Goal: Transaction & Acquisition: Book appointment/travel/reservation

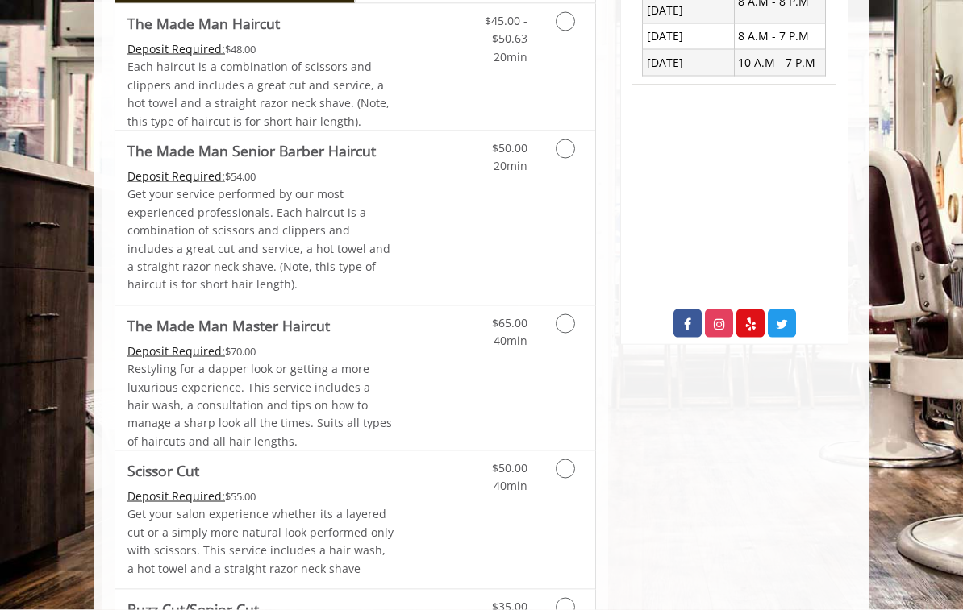
scroll to position [647, 0]
click at [572, 317] on icon "Grooming services" at bounding box center [565, 323] width 19 height 19
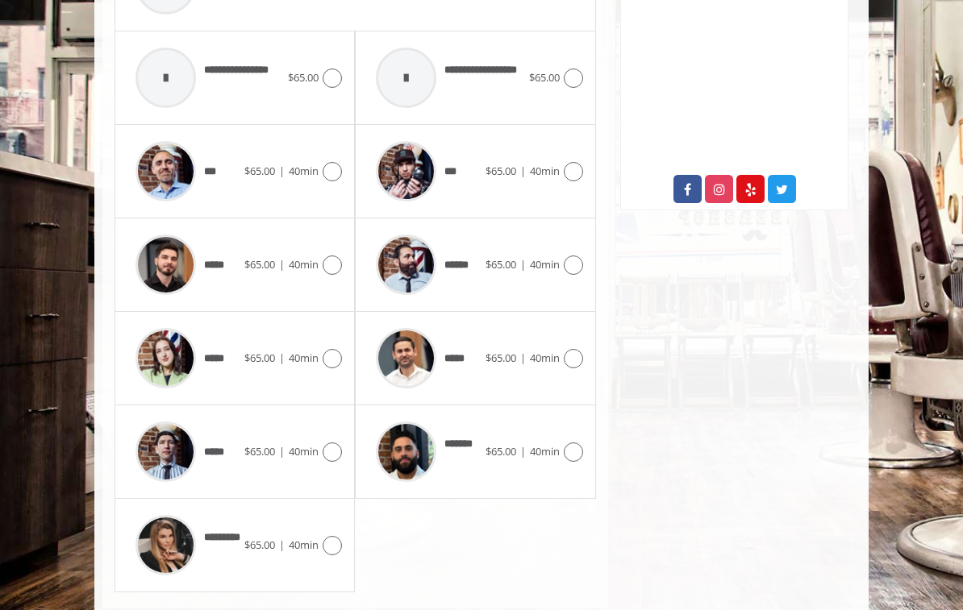
scroll to position [784, 0]
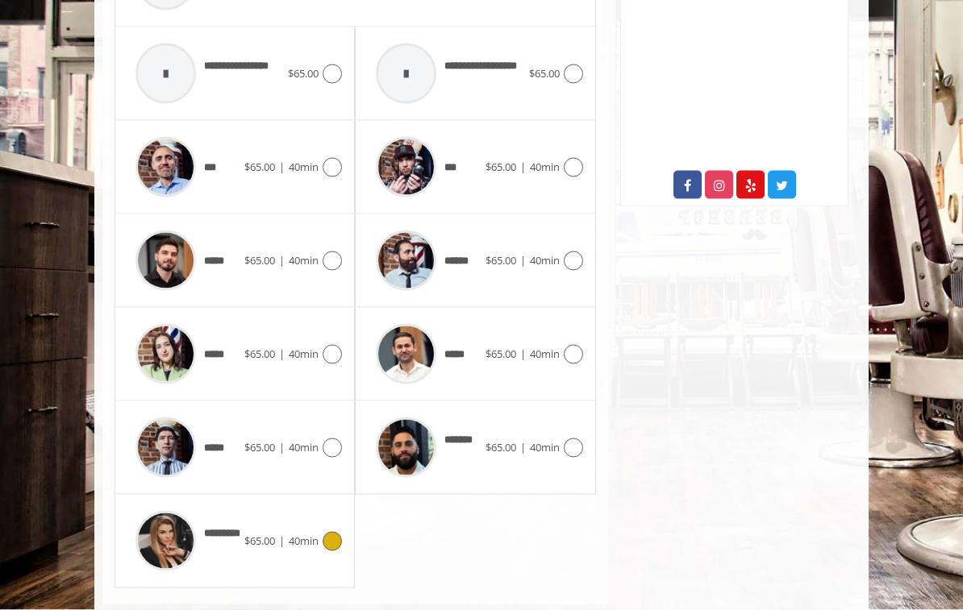
click at [331, 537] on icon at bounding box center [332, 541] width 19 height 19
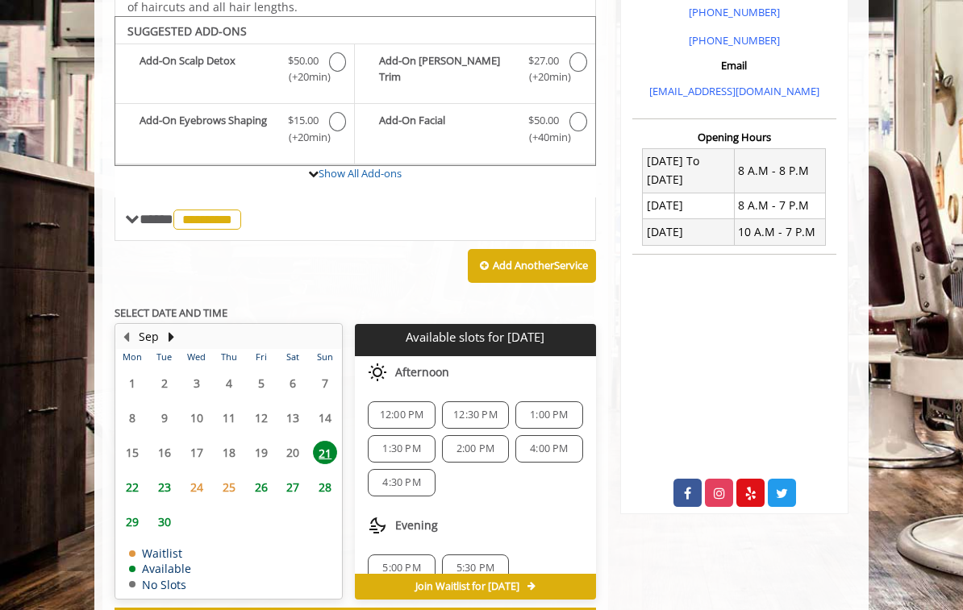
scroll to position [489, 0]
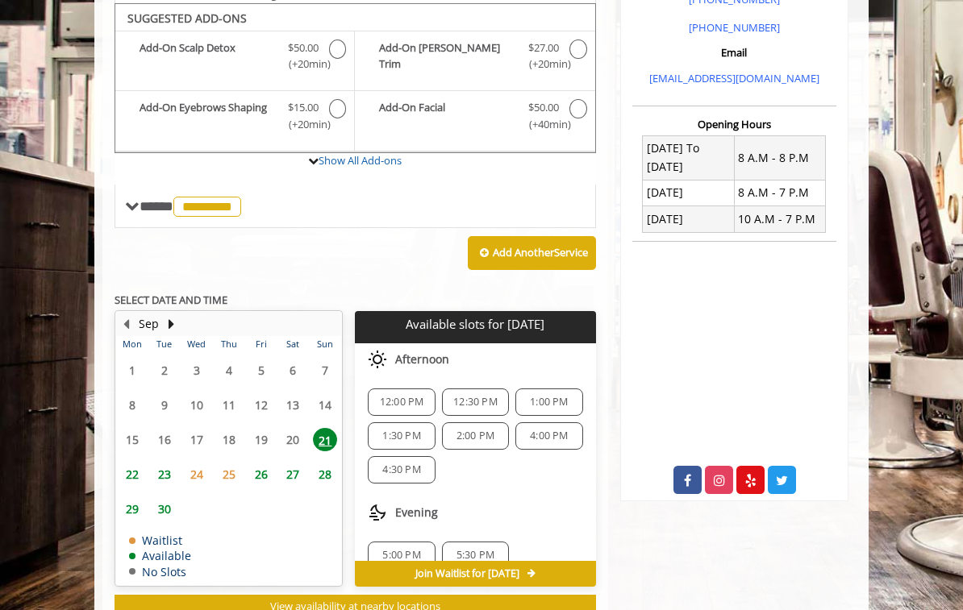
click at [198, 467] on span "24" at bounding box center [197, 474] width 24 height 23
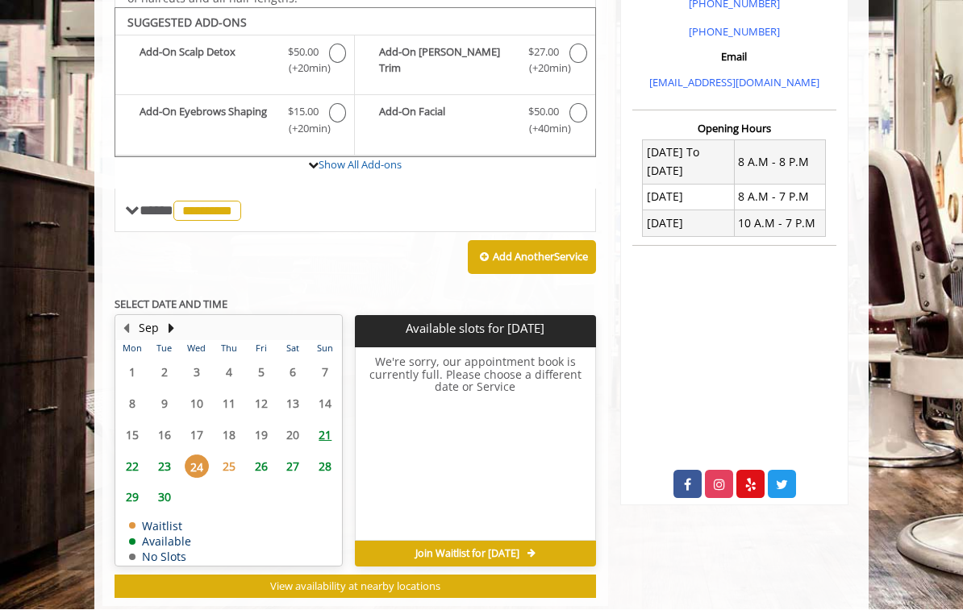
click at [162, 456] on span "23" at bounding box center [164, 467] width 24 height 23
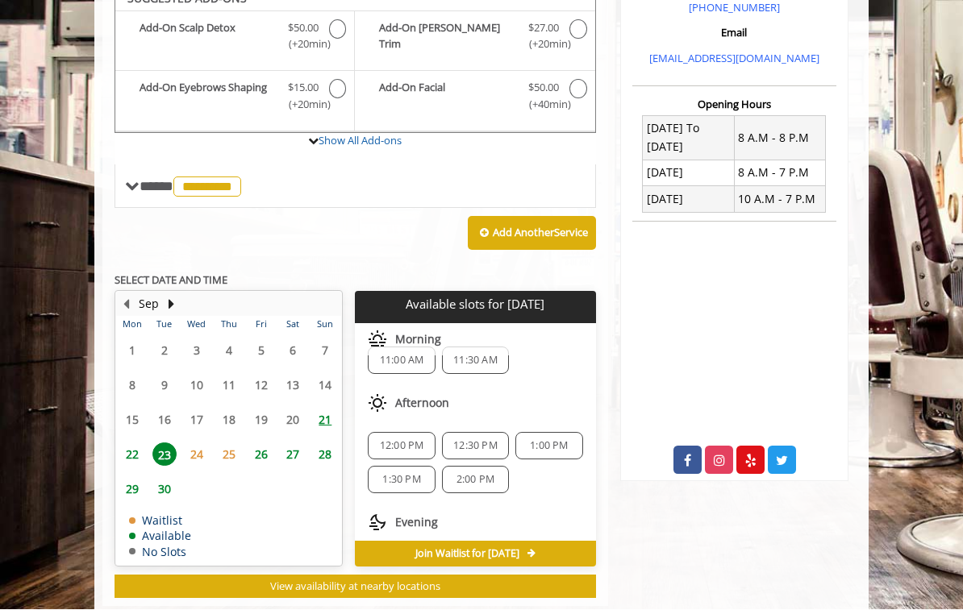
scroll to position [21, 0]
click at [125, 448] on span "22" at bounding box center [132, 454] width 24 height 23
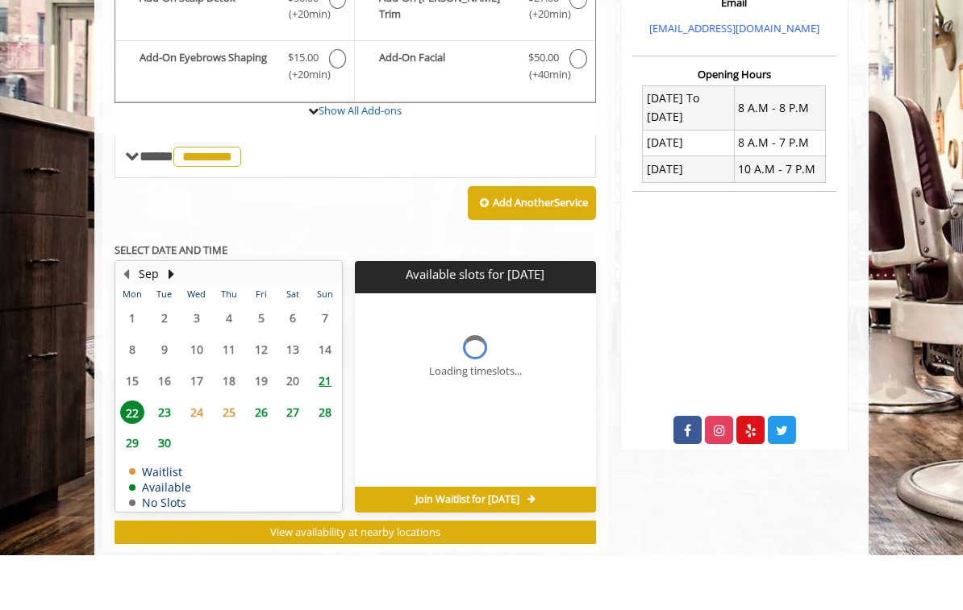
scroll to position [509, 0]
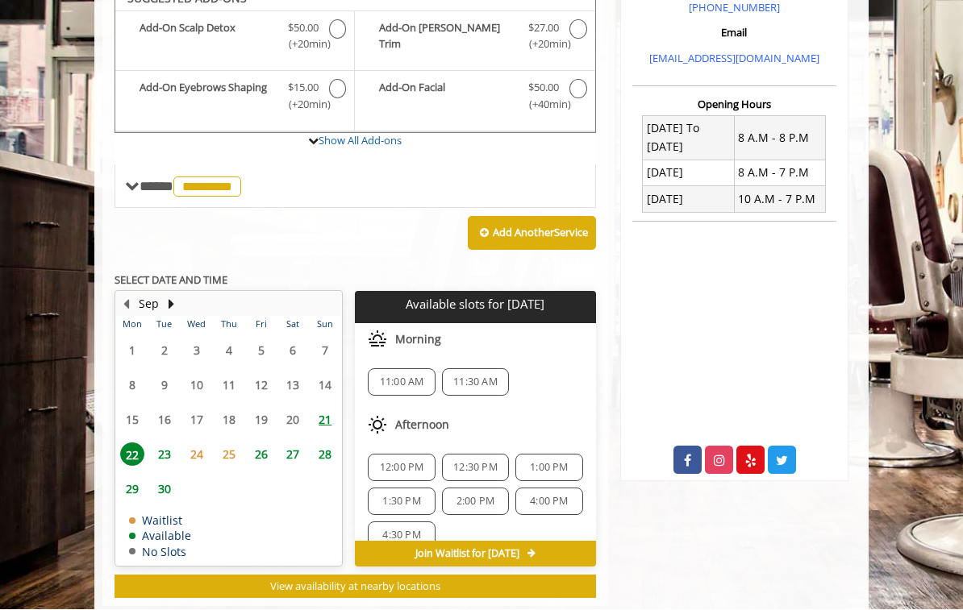
click at [250, 446] on span "26" at bounding box center [261, 454] width 24 height 23
click at [157, 443] on span "23" at bounding box center [164, 454] width 24 height 23
click at [495, 496] on span "2:00 PM" at bounding box center [475, 502] width 52 height 13
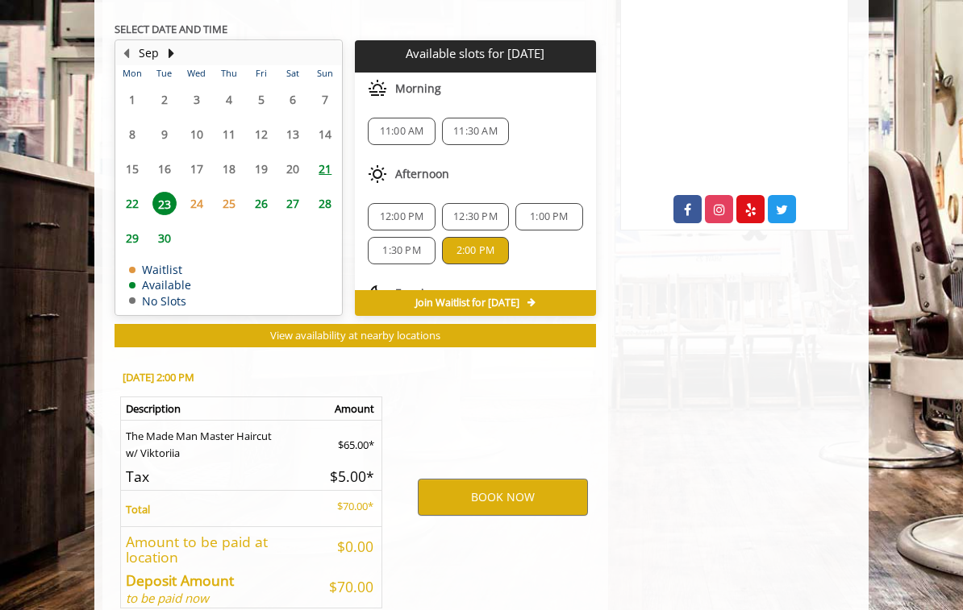
scroll to position [805, 0]
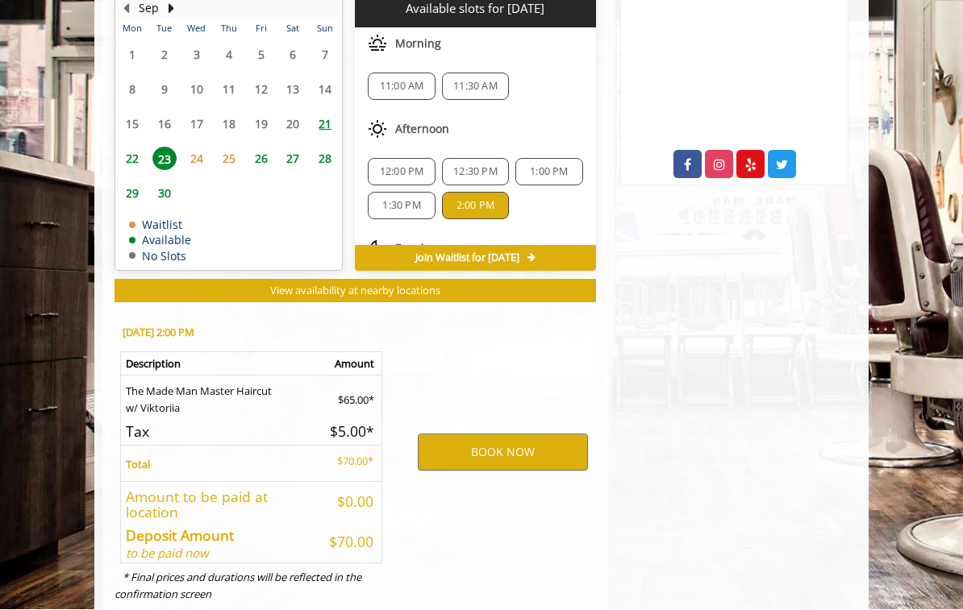
click at [289, 153] on span "27" at bounding box center [293, 159] width 24 height 23
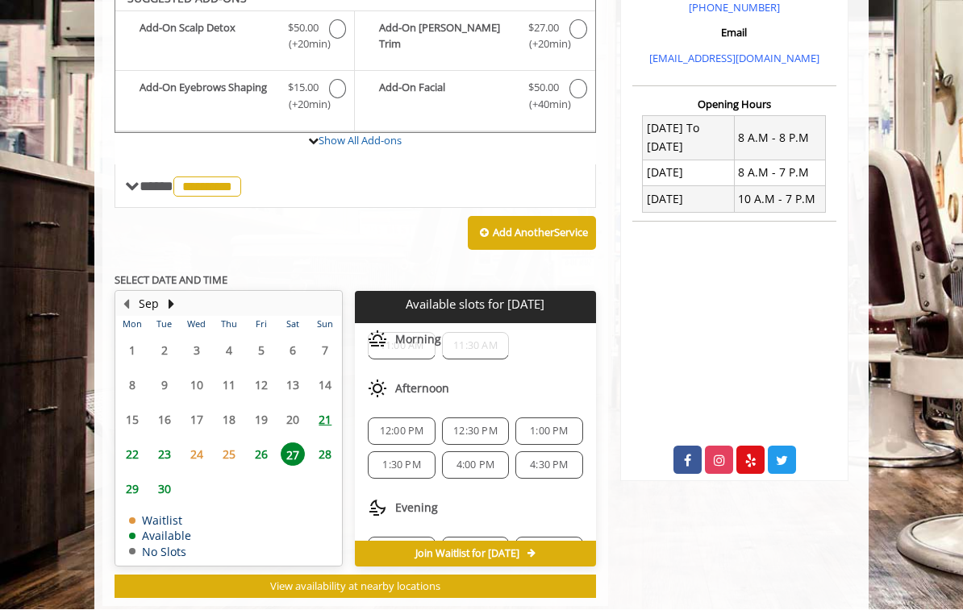
scroll to position [34, 0]
click at [262, 449] on span "26" at bounding box center [261, 454] width 24 height 23
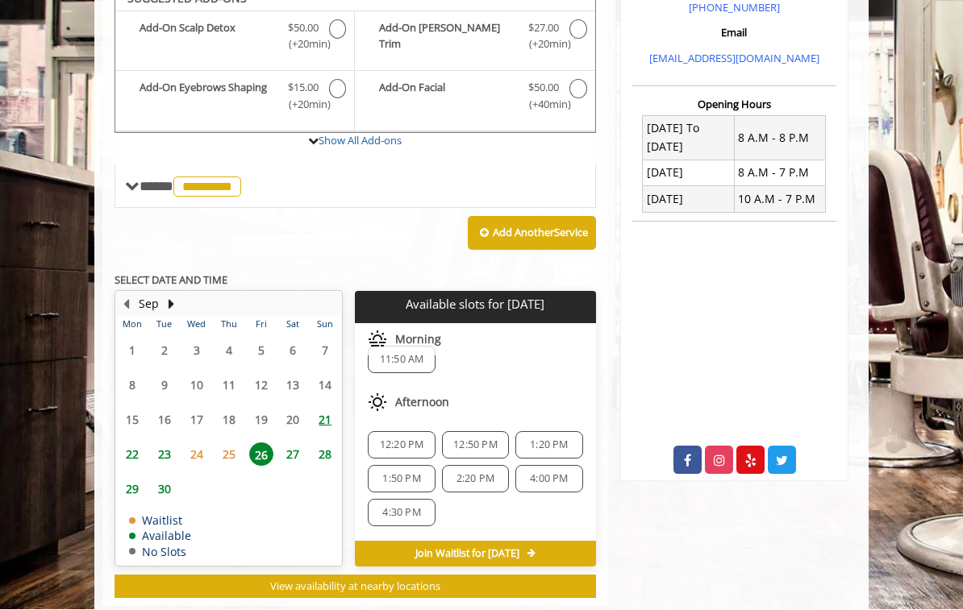
scroll to position [25, 0]
click at [491, 471] on span "2:20 PM" at bounding box center [475, 477] width 38 height 13
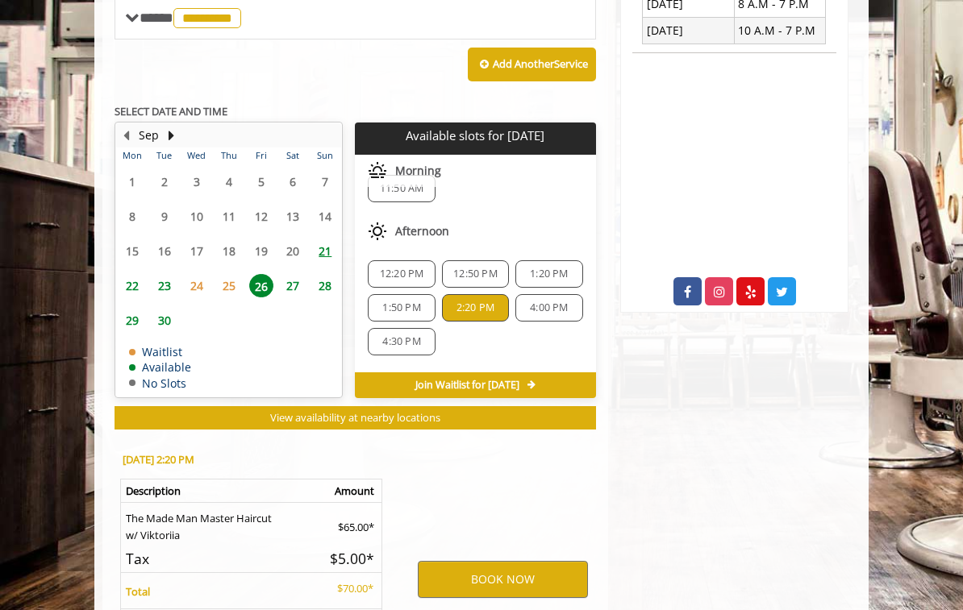
scroll to position [805, 0]
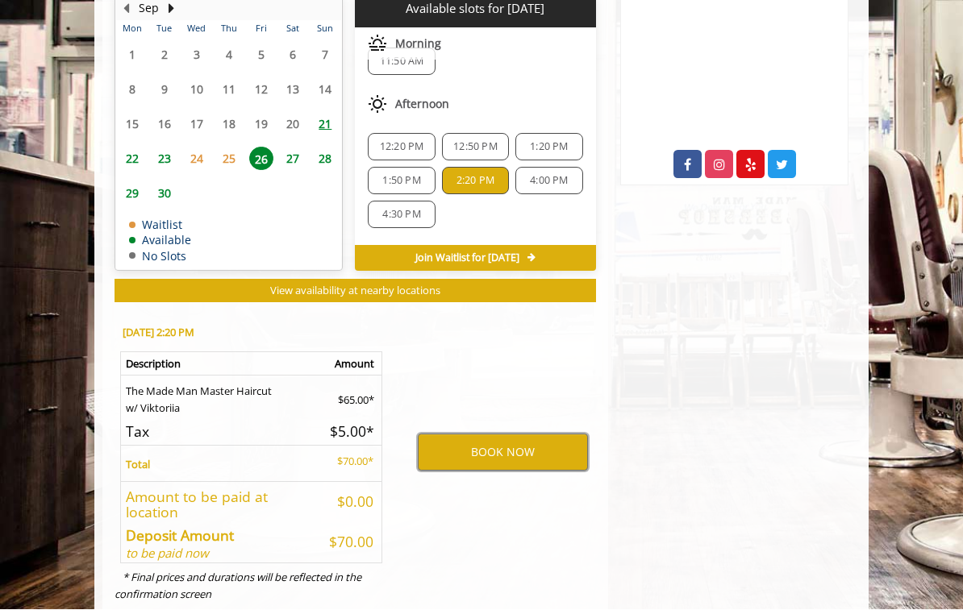
click at [538, 441] on button "BOOK NOW" at bounding box center [503, 453] width 170 height 37
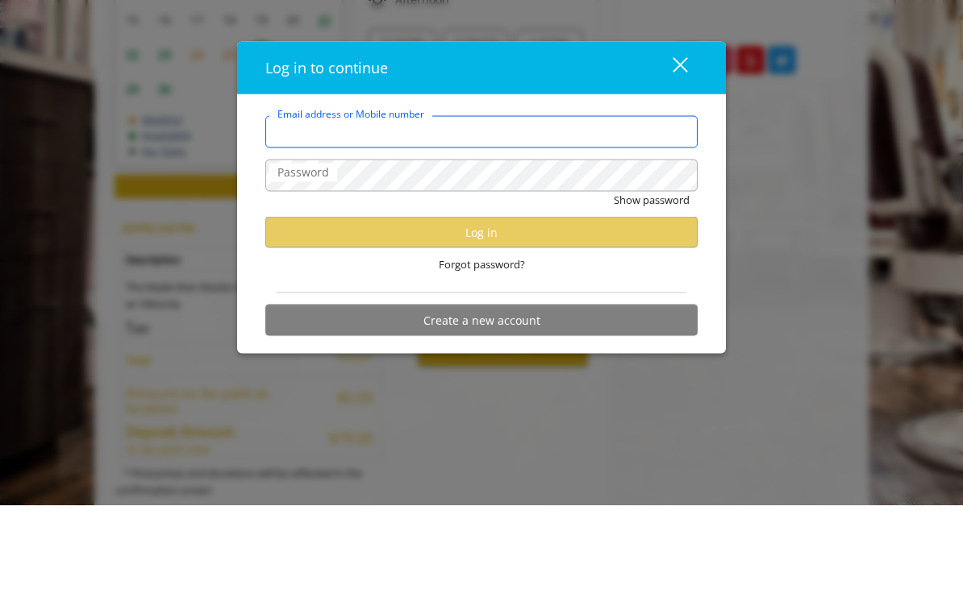
type input "**********"
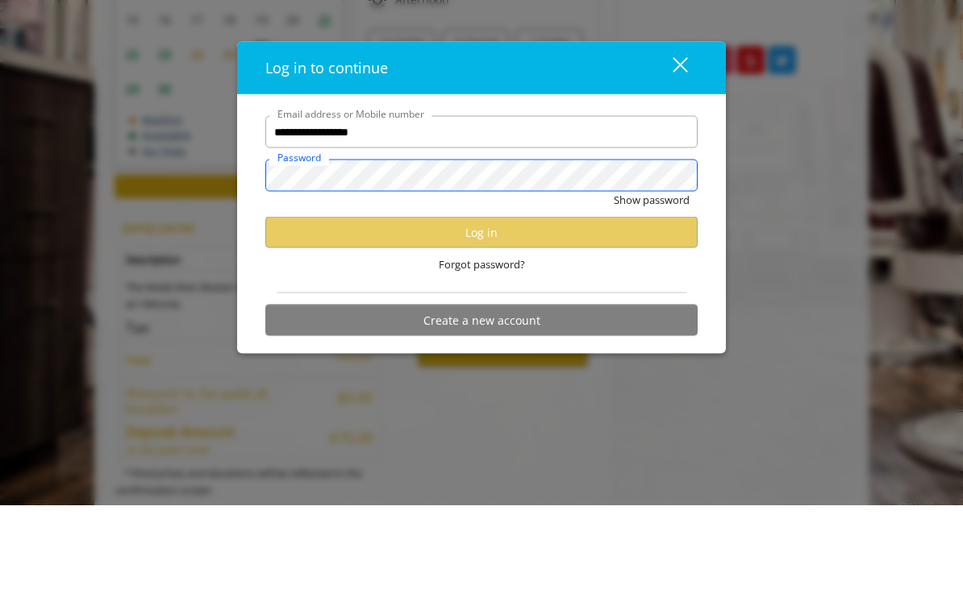
scroll to position [0, 0]
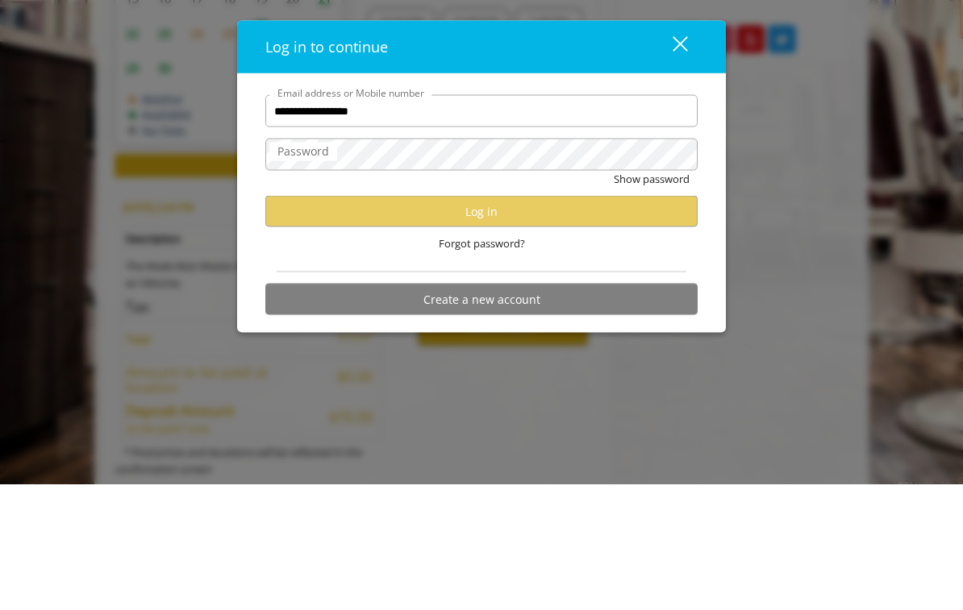
click at [677, 156] on button "close" at bounding box center [670, 172] width 55 height 33
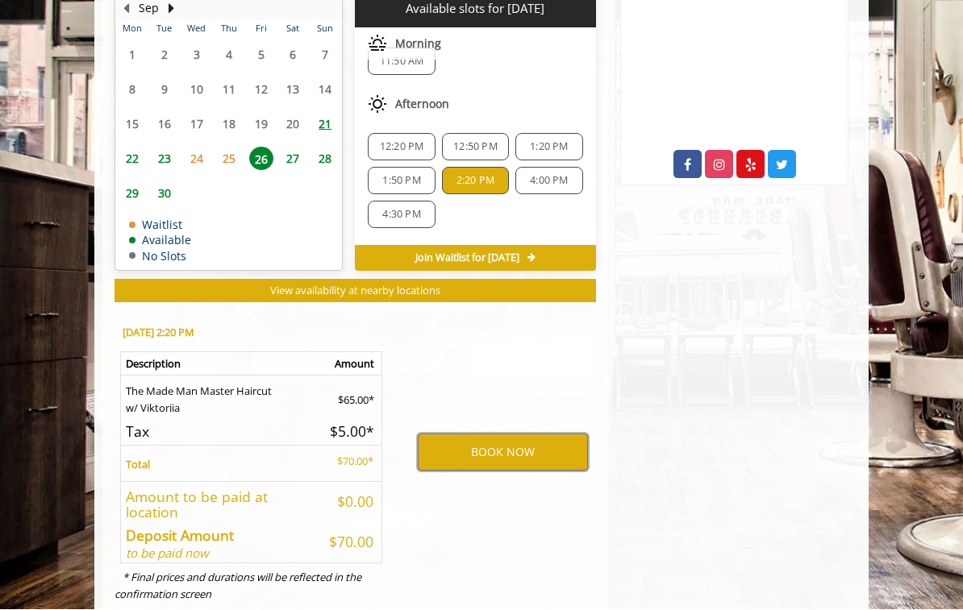
click at [526, 439] on button "BOOK NOW" at bounding box center [503, 453] width 170 height 37
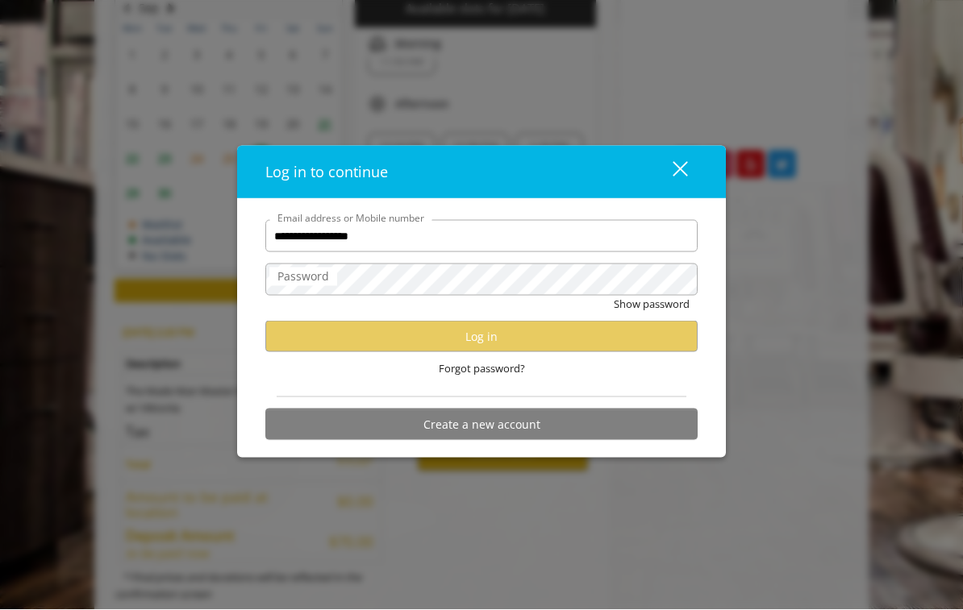
click at [691, 187] on button "close" at bounding box center [670, 172] width 55 height 33
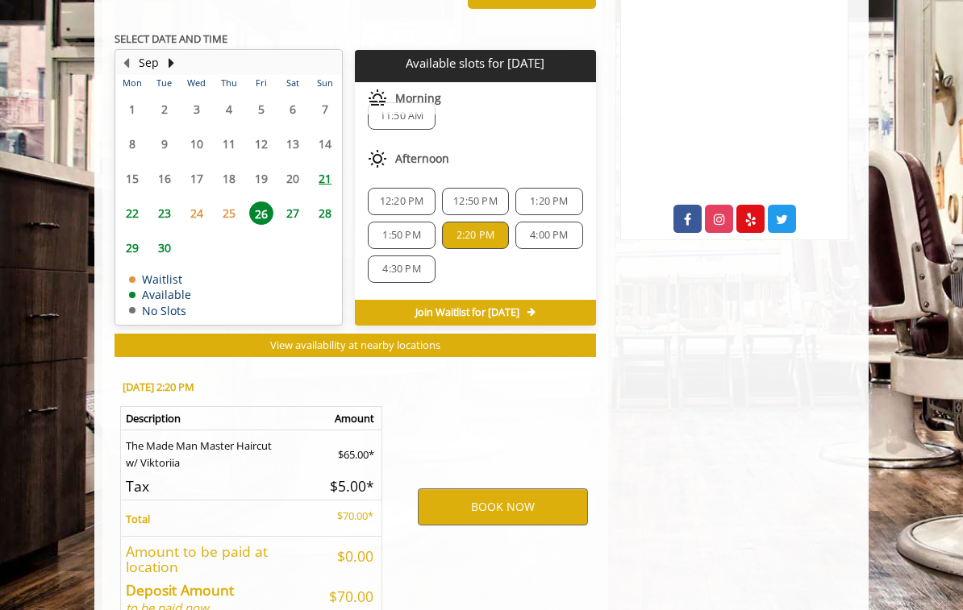
scroll to position [794, 0]
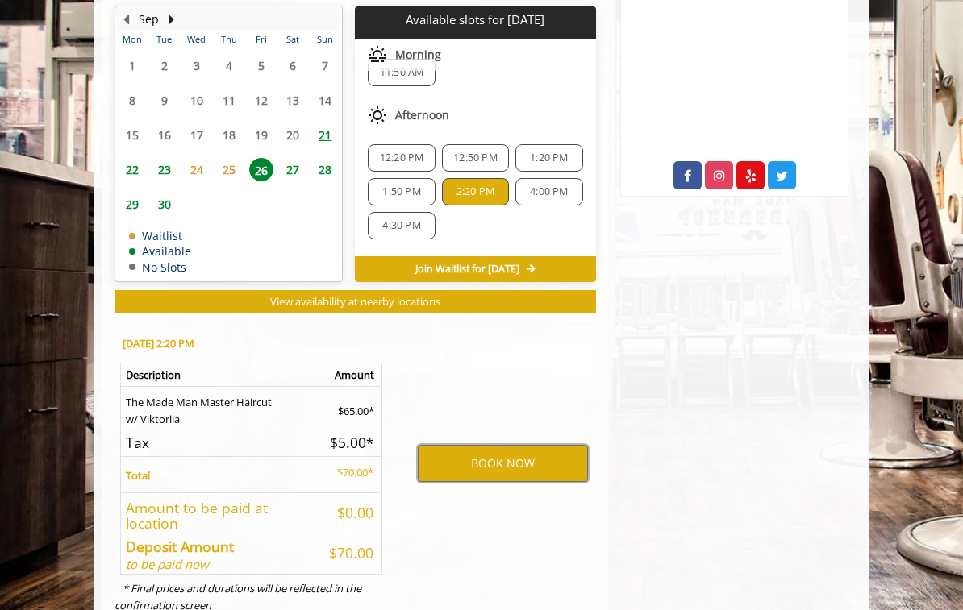
click at [536, 456] on button "BOOK NOW" at bounding box center [503, 463] width 170 height 37
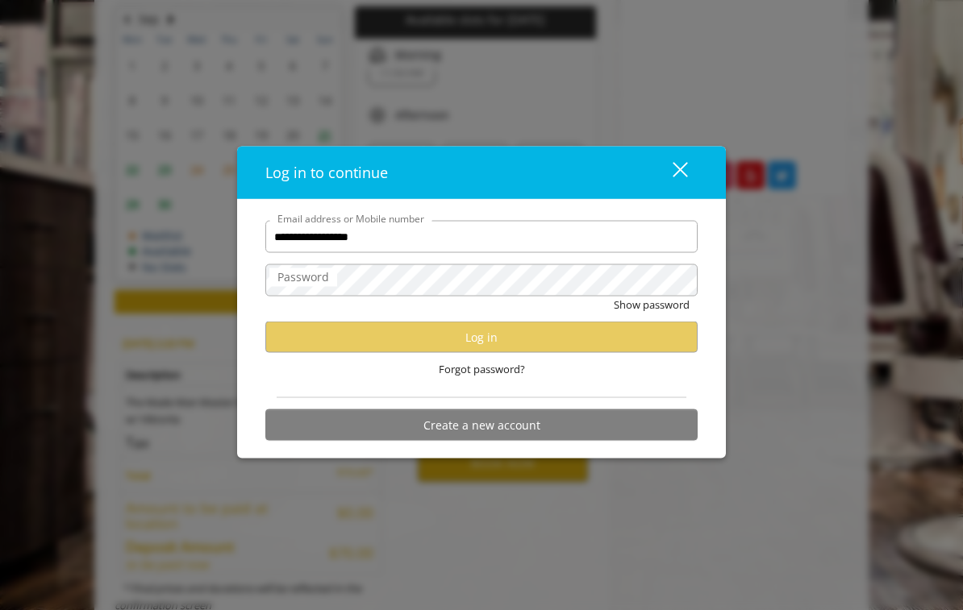
click at [511, 378] on span "Forgot password?" at bounding box center [482, 369] width 86 height 17
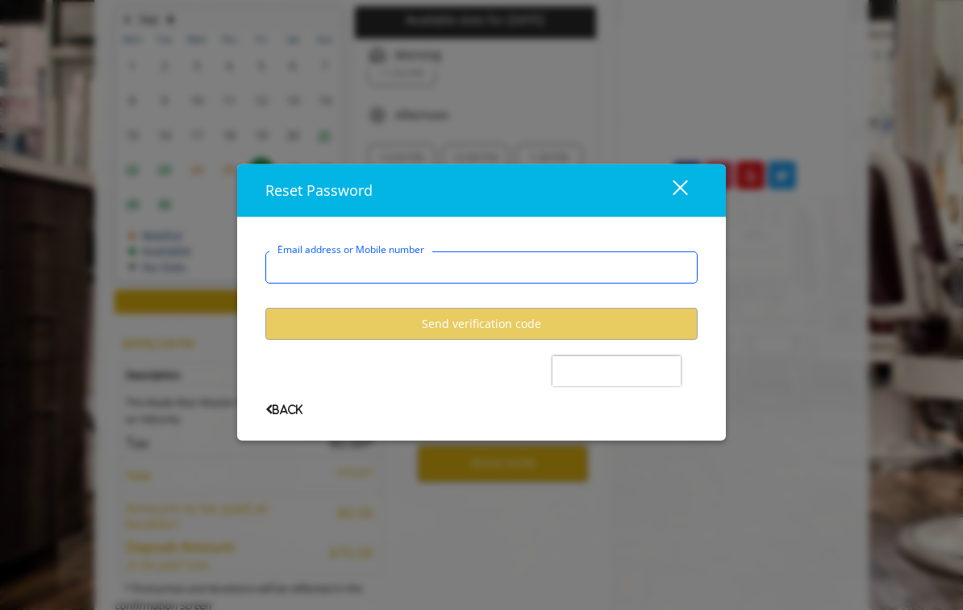
click at [593, 281] on input "Email address or Mobile number" at bounding box center [481, 268] width 432 height 32
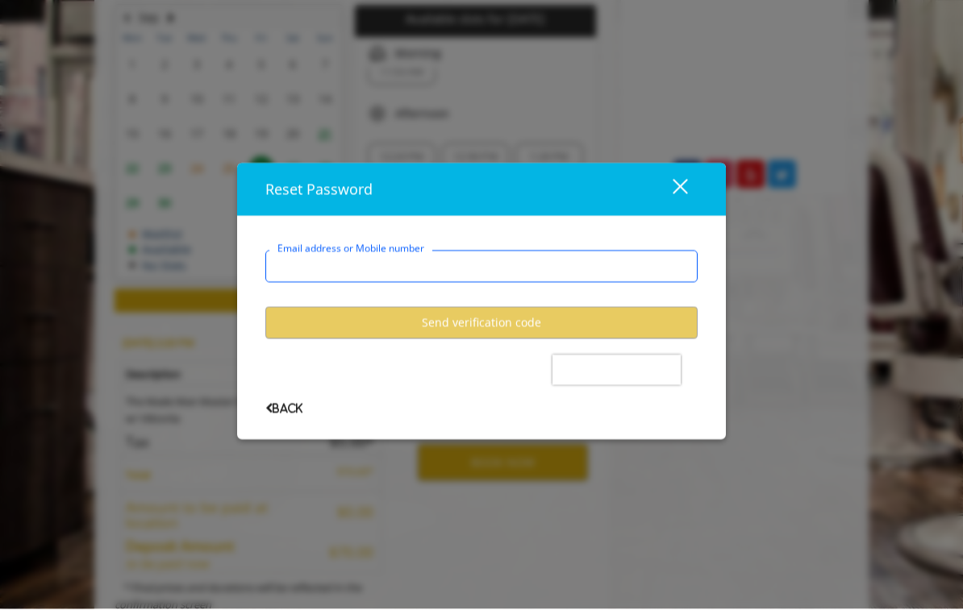
type input "**********"
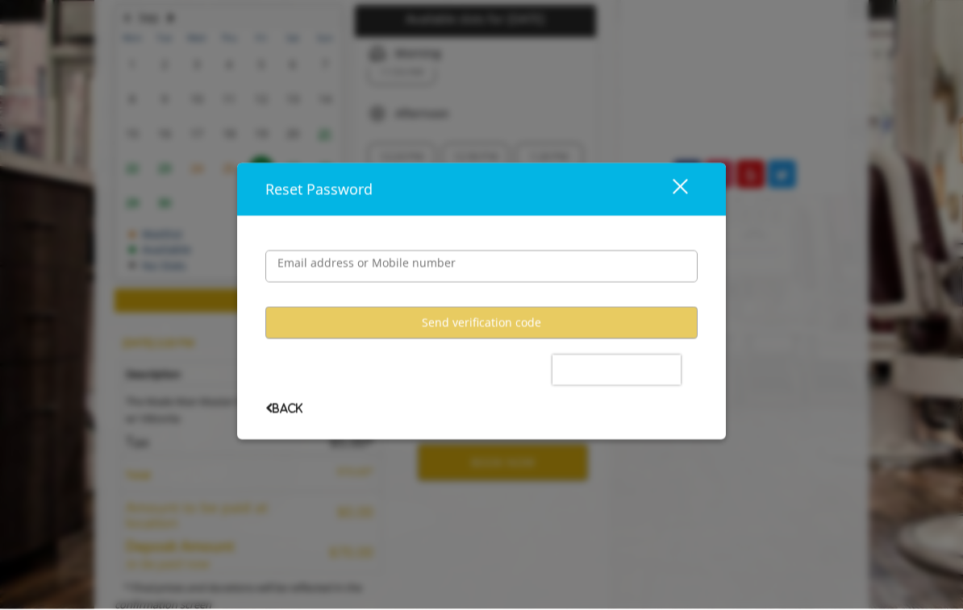
scroll to position [796, 0]
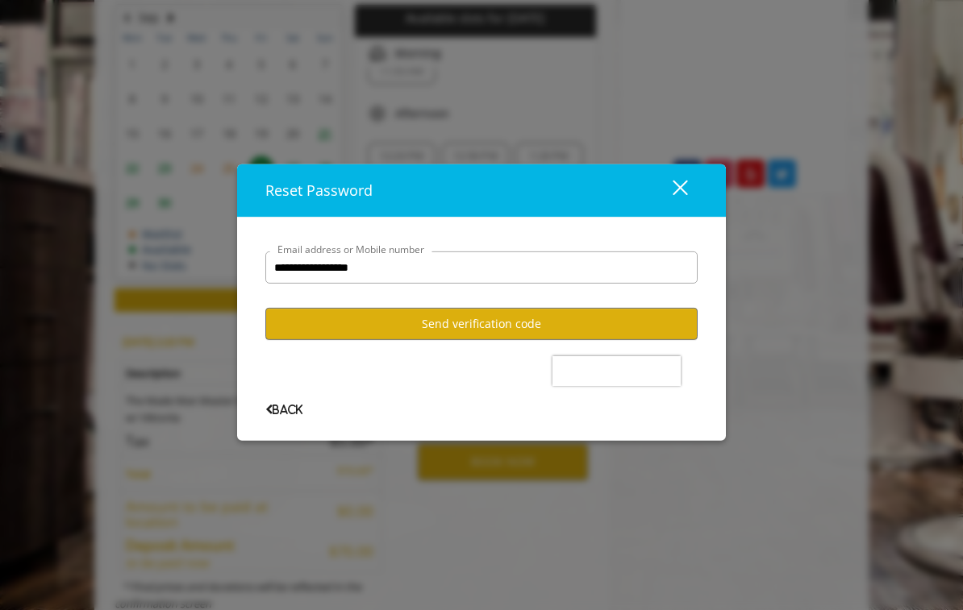
click at [620, 338] on button "Send verification code" at bounding box center [481, 323] width 432 height 31
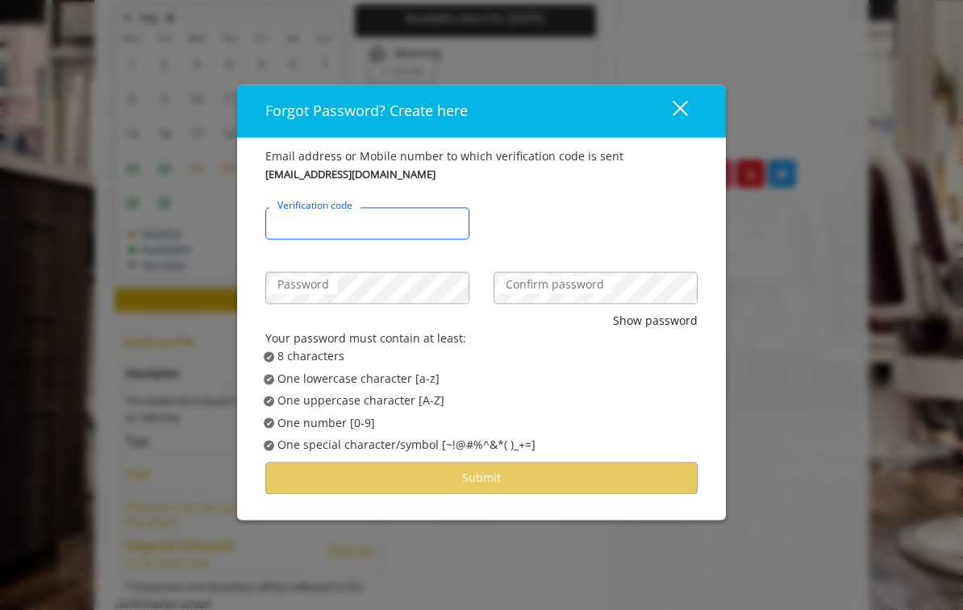
click at [417, 239] on input "Verification code" at bounding box center [367, 223] width 204 height 32
type input "******"
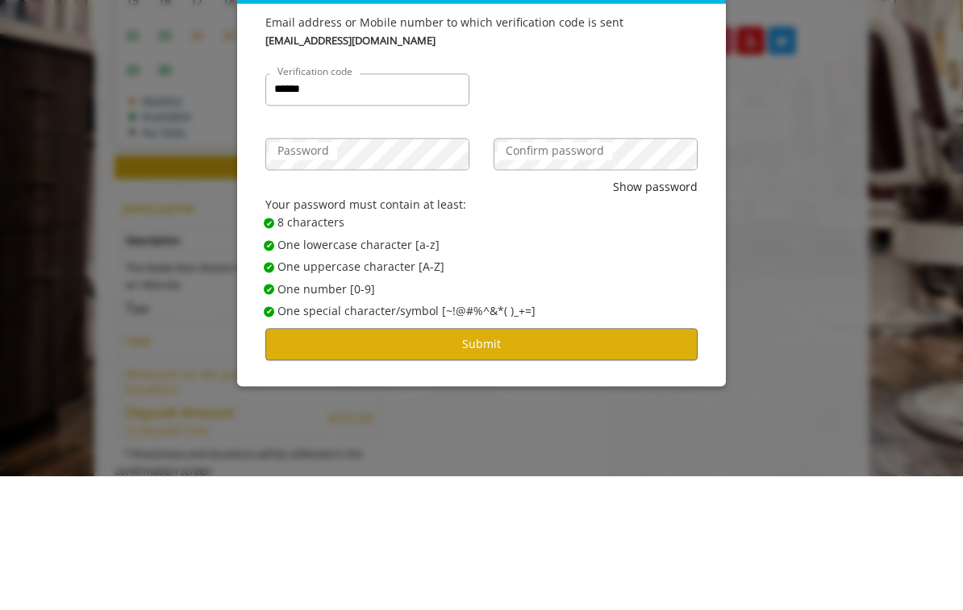
scroll to position [805, 0]
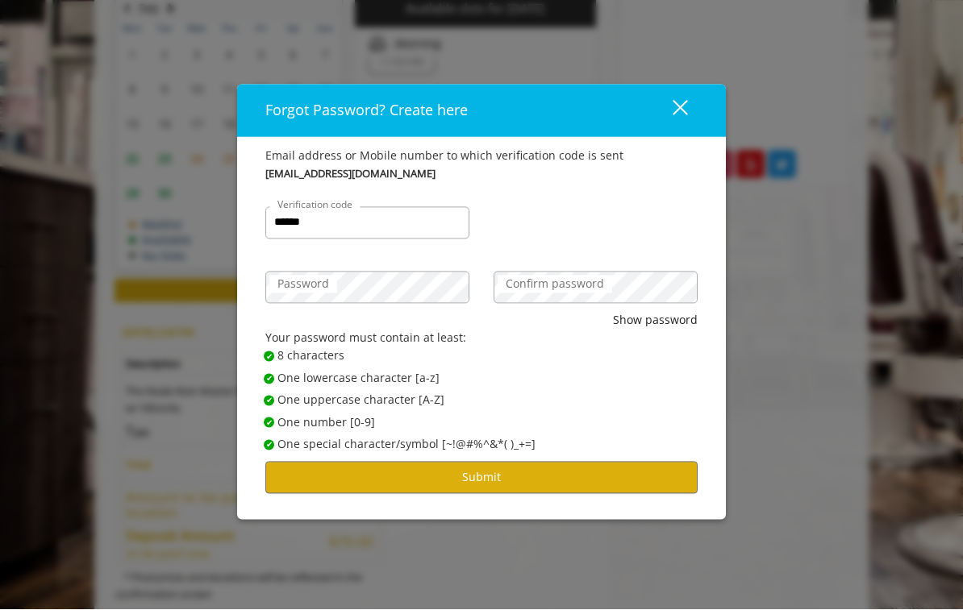
click at [531, 493] on button "Submit" at bounding box center [481, 478] width 432 height 31
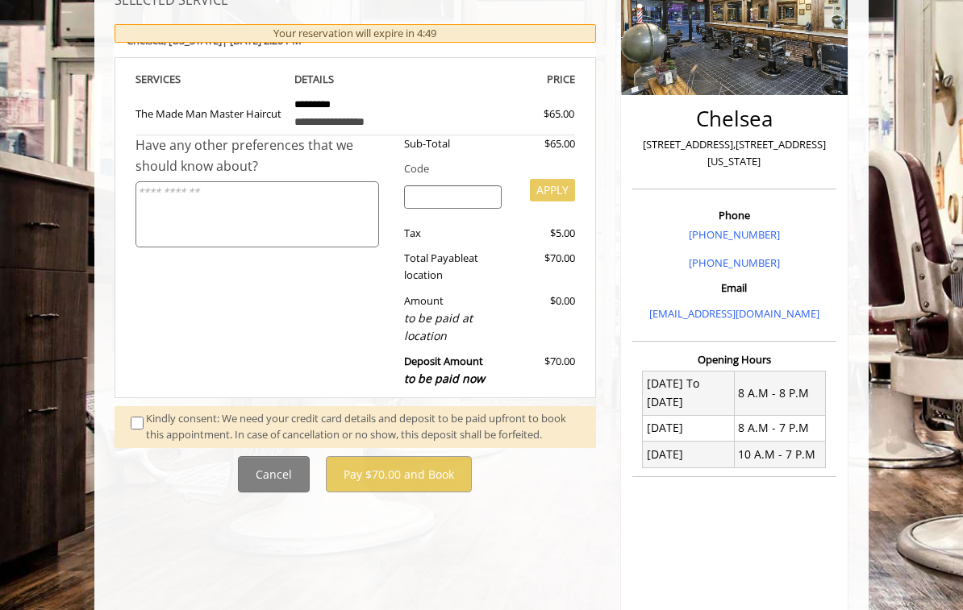
scroll to position [253, 0]
click at [156, 412] on div "Kindly consent: We need your credit card details and deposit to be paid upfront…" at bounding box center [363, 428] width 434 height 34
click at [135, 424] on span at bounding box center [139, 428] width 40 height 34
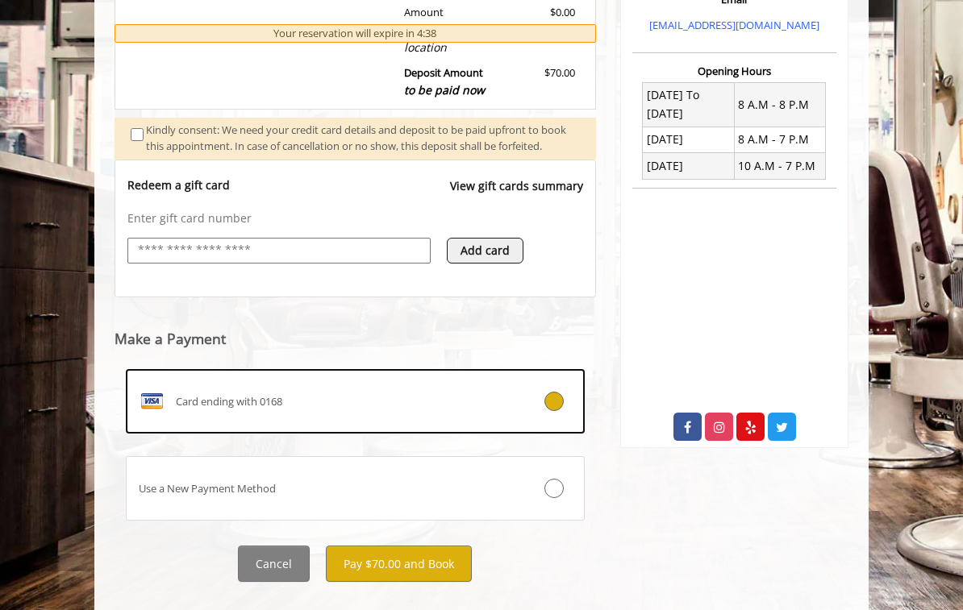
scroll to position [550, 0]
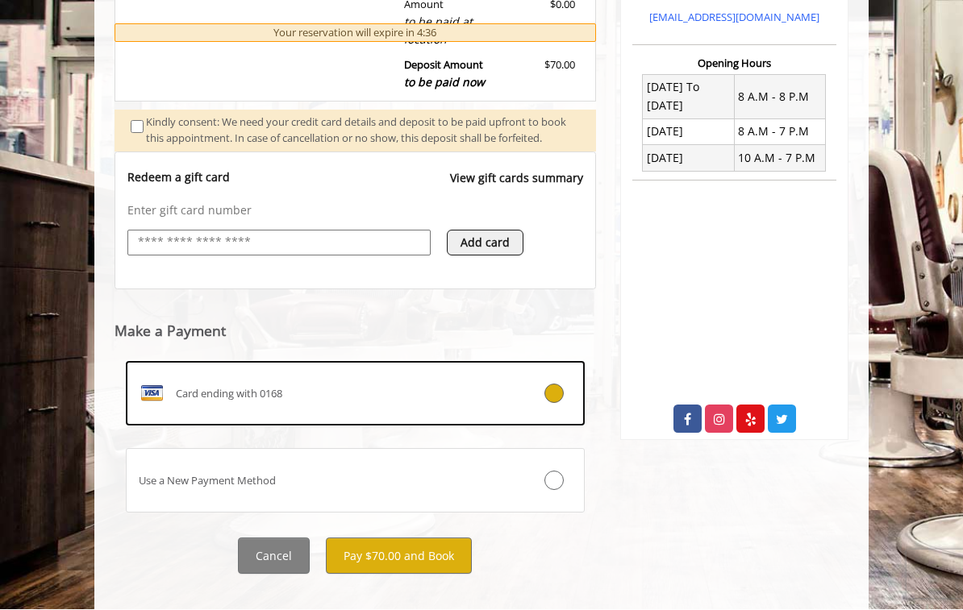
click at [408, 564] on button "Pay $70.00 and Book" at bounding box center [399, 557] width 146 height 36
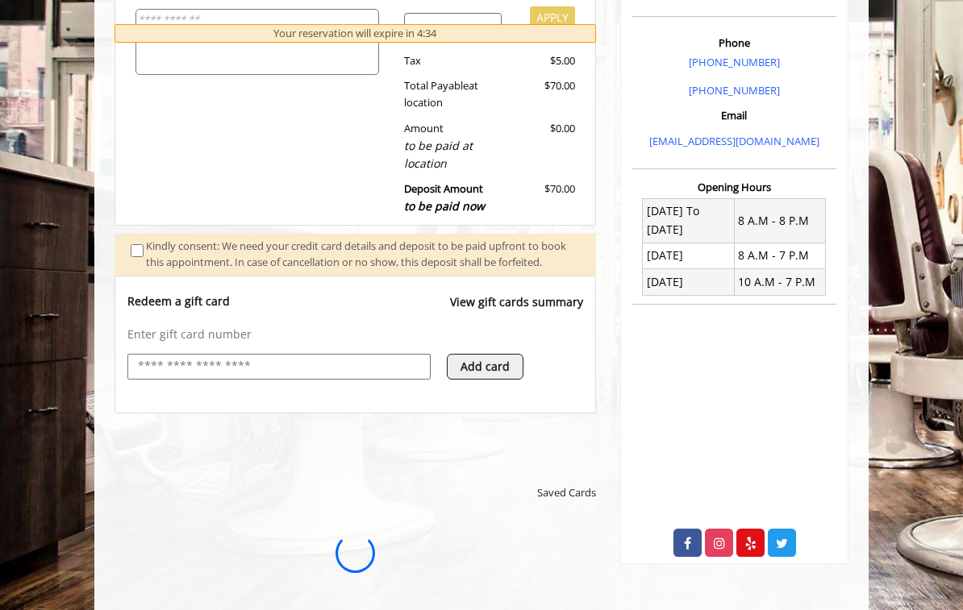
scroll to position [0, 0]
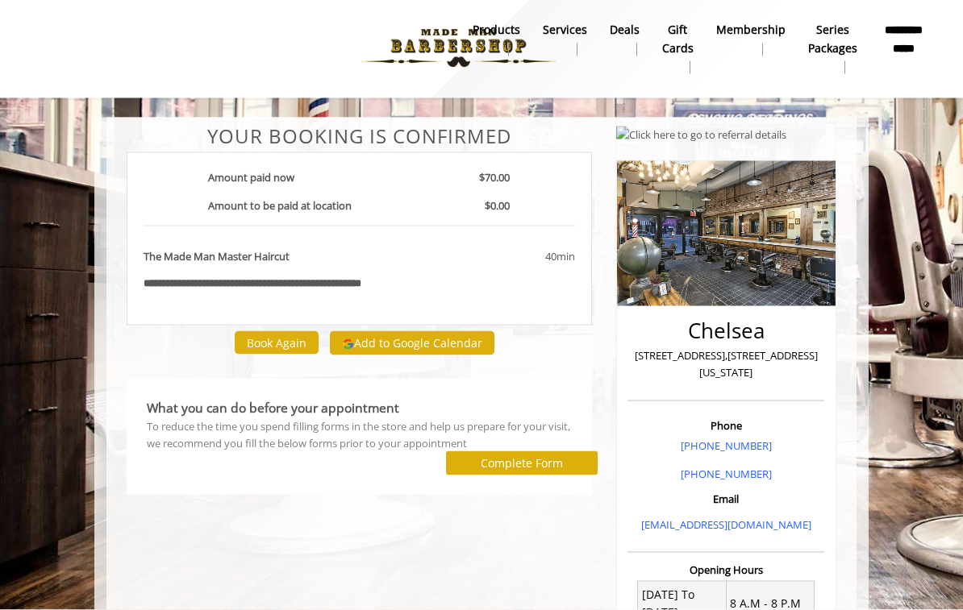
scroll to position [2, 0]
